Goal: Transaction & Acquisition: Download file/media

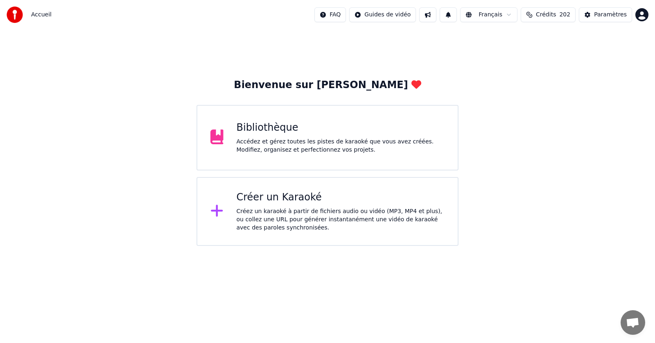
click at [286, 147] on div "Accédez et gérez toutes les pistes de karaoké que vous avez créées. Modifiez, o…" at bounding box center [341, 146] width 209 height 16
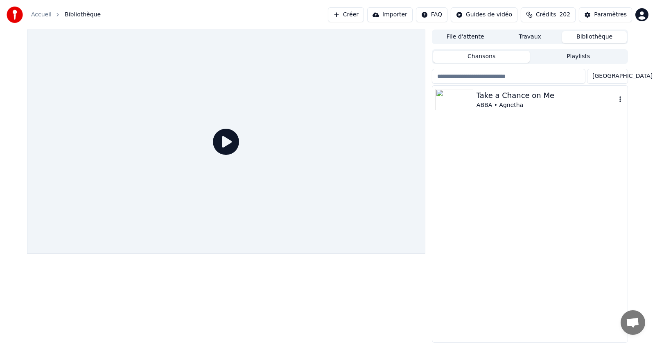
click at [621, 100] on icon "button" at bounding box center [621, 99] width 2 height 6
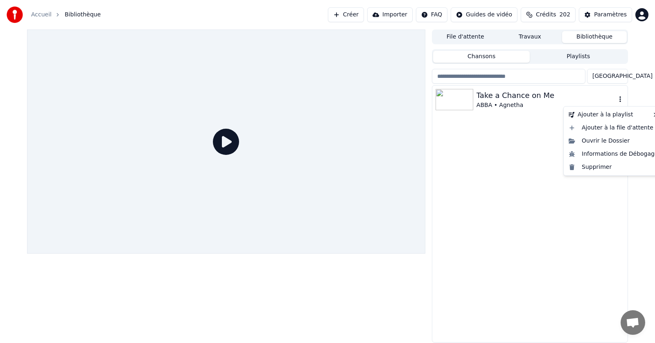
click at [620, 98] on icon "button" at bounding box center [620, 99] width 8 height 7
click at [598, 168] on div "Supprimer" at bounding box center [614, 167] width 96 height 13
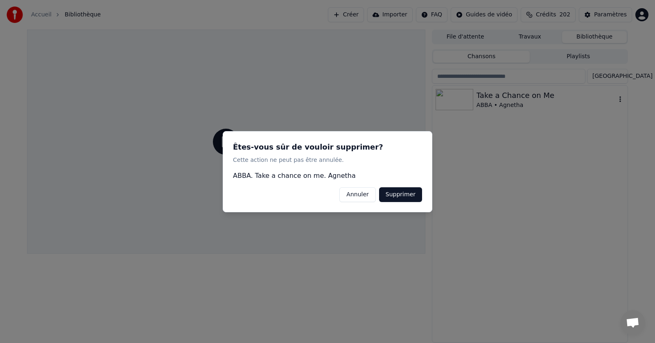
click at [408, 194] on button "Supprimer" at bounding box center [400, 194] width 43 height 15
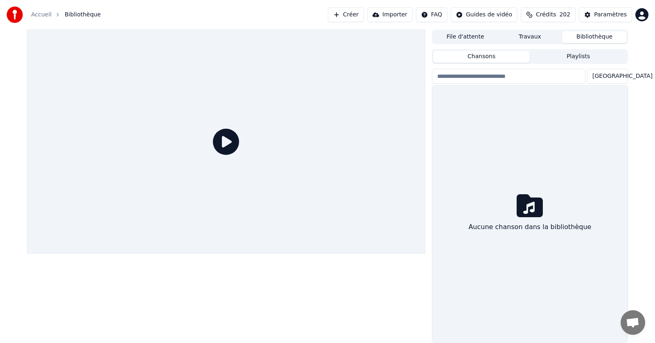
click at [43, 18] on link "Accueil" at bounding box center [41, 15] width 20 height 8
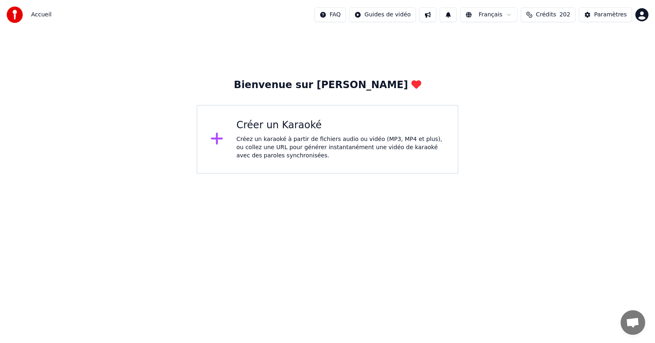
click at [271, 145] on div "Créez un karaoké à partir de fichiers audio ou vidéo (MP3, MP4 et plus), ou col…" at bounding box center [341, 147] width 209 height 25
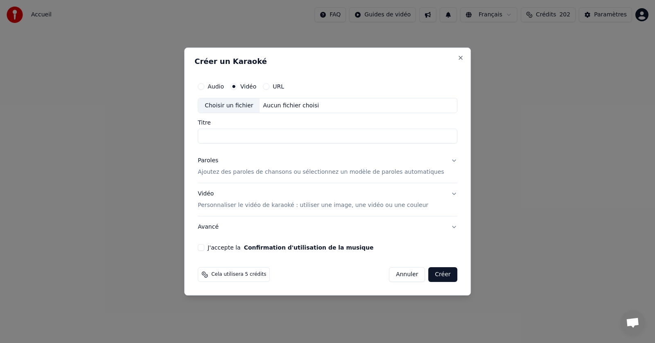
click at [242, 107] on div "Choisir un fichier" at bounding box center [228, 105] width 61 height 15
type input "**********"
click at [259, 172] on p "Ajoutez des paroles de chansons ou sélectionnez un modèle de paroles automatiqu…" at bounding box center [321, 172] width 247 height 8
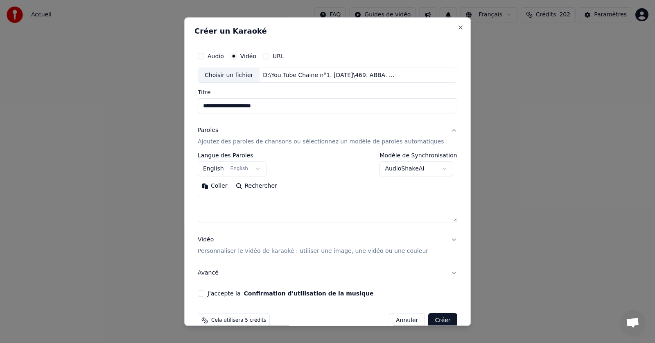
click at [226, 187] on button "Coller" at bounding box center [215, 186] width 34 height 13
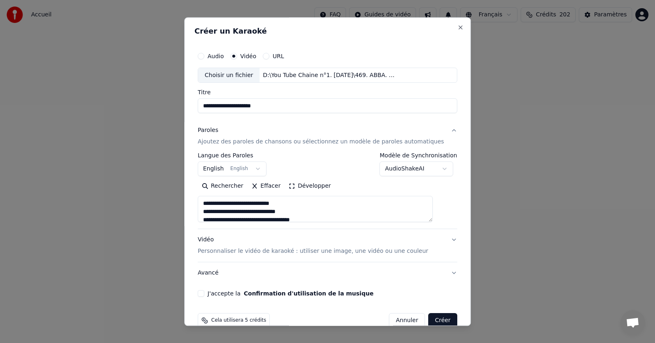
click at [204, 292] on button "J'accepte la Confirmation d'utilisation de la musique" at bounding box center [201, 293] width 7 height 7
click at [429, 318] on button "Créer" at bounding box center [443, 320] width 29 height 15
type textarea "**********"
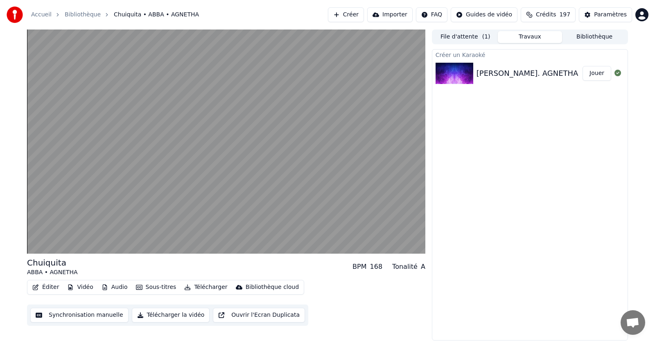
drag, startPoint x: 491, startPoint y: 170, endPoint x: 484, endPoint y: 165, distance: 8.8
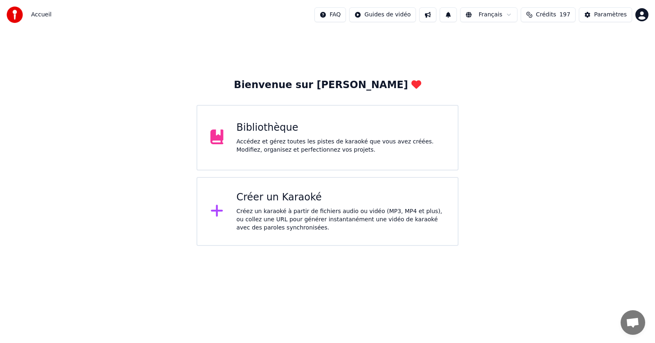
click at [279, 139] on div "Accédez et gérez toutes les pistes de karaoké que vous avez créées. Modifiez, o…" at bounding box center [341, 146] width 209 height 16
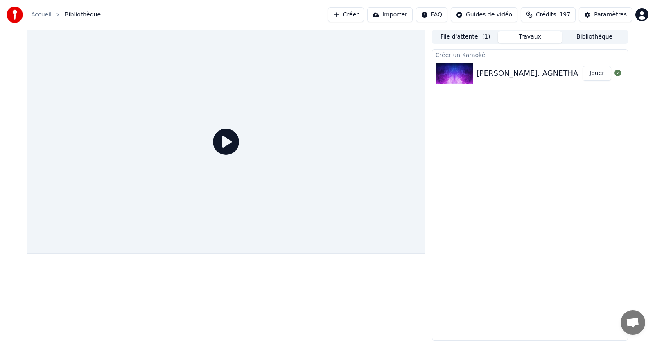
click at [598, 73] on button "Jouer" at bounding box center [597, 73] width 29 height 15
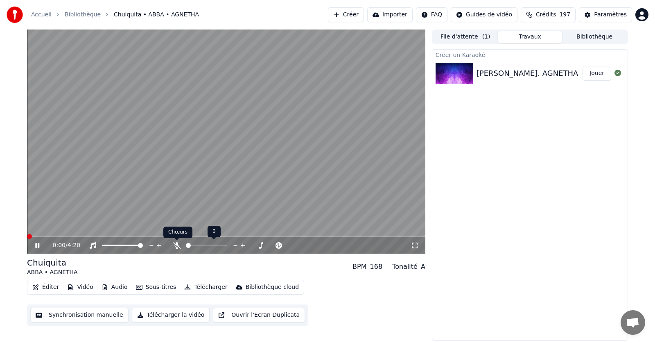
click at [177, 244] on icon at bounding box center [177, 245] width 8 height 7
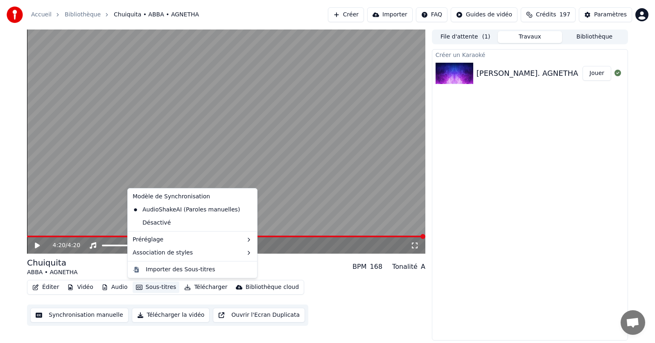
click at [151, 286] on button "Sous-titres" at bounding box center [156, 286] width 47 height 11
click at [485, 244] on div "Créer un Karaoké ABBA Chuiquita. [PERSON_NAME]" at bounding box center [530, 194] width 196 height 291
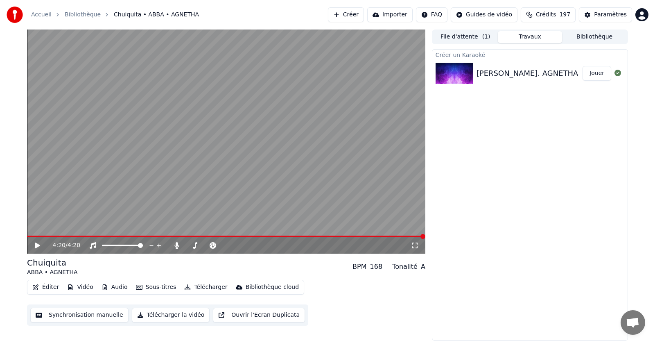
click at [199, 287] on button "Télécharger" at bounding box center [206, 286] width 50 height 11
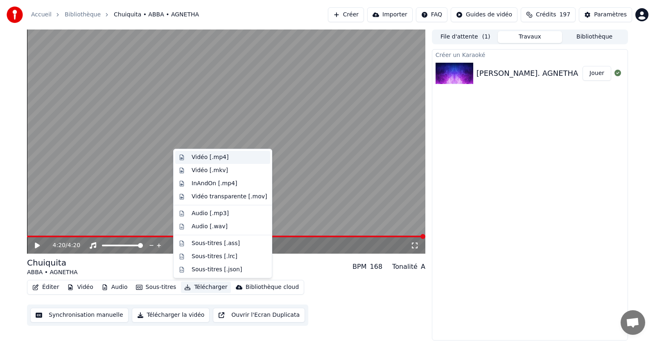
click at [206, 157] on div "Vidéo [.mp4]" at bounding box center [210, 157] width 37 height 8
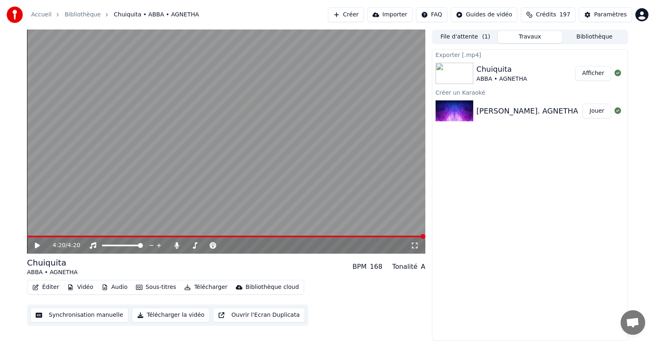
click at [594, 73] on button "Afficher" at bounding box center [594, 73] width 36 height 15
click at [176, 245] on icon at bounding box center [177, 245] width 5 height 7
click at [197, 288] on button "Télécharger" at bounding box center [206, 286] width 50 height 11
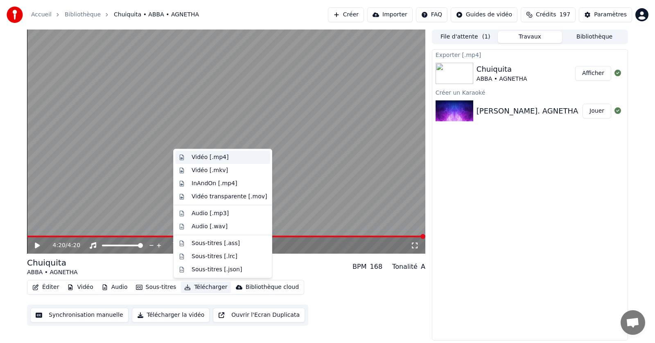
click at [204, 158] on div "Vidéo [.mp4]" at bounding box center [210, 157] width 37 height 8
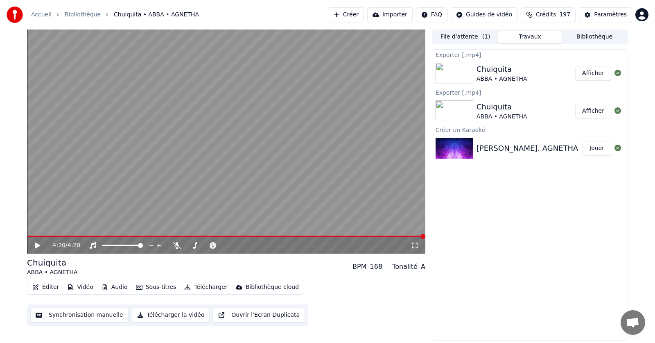
click at [594, 71] on button "Afficher" at bounding box center [594, 73] width 36 height 15
